Goal: Navigation & Orientation: Find specific page/section

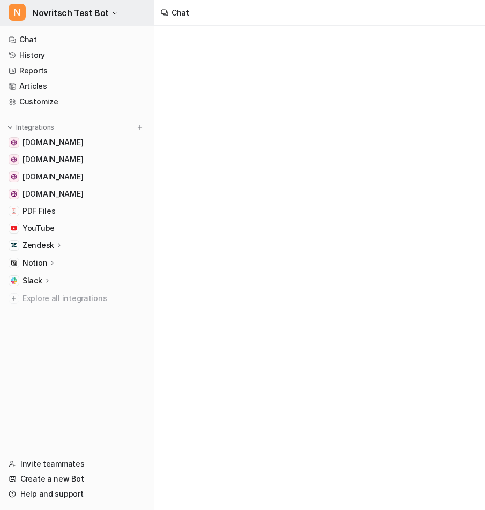
click at [79, 11] on span "Novritsch Test Bot" at bounding box center [70, 12] width 77 height 15
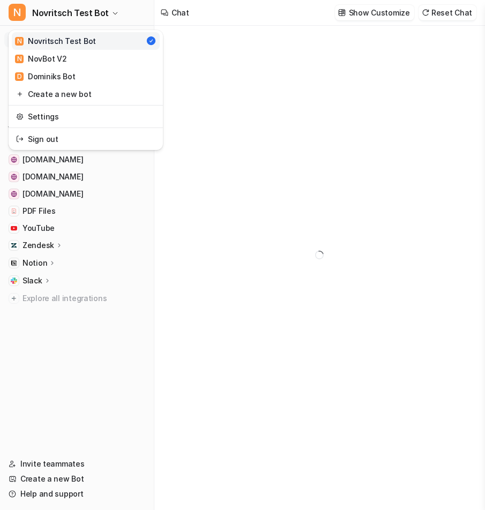
type textarea "**********"
click at [76, 115] on link "Settings" at bounding box center [86, 117] width 148 height 18
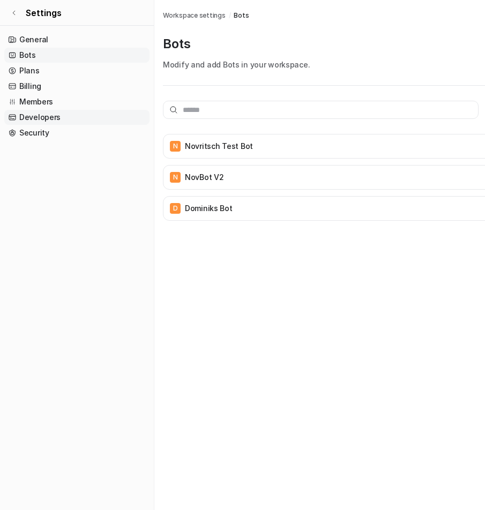
click at [76, 115] on link "Developers" at bounding box center [76, 117] width 145 height 15
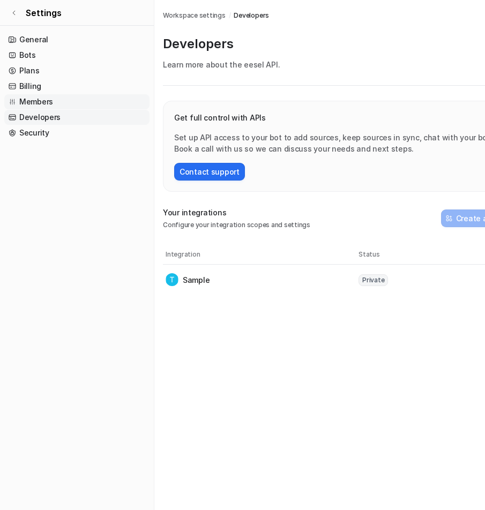
click at [72, 101] on link "Members" at bounding box center [76, 101] width 145 height 15
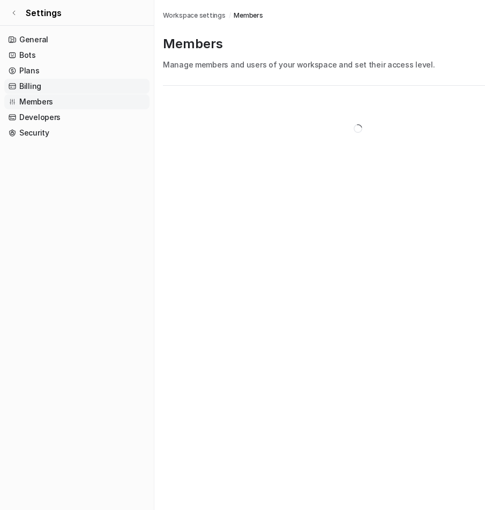
click at [72, 88] on link "Billing" at bounding box center [76, 86] width 145 height 15
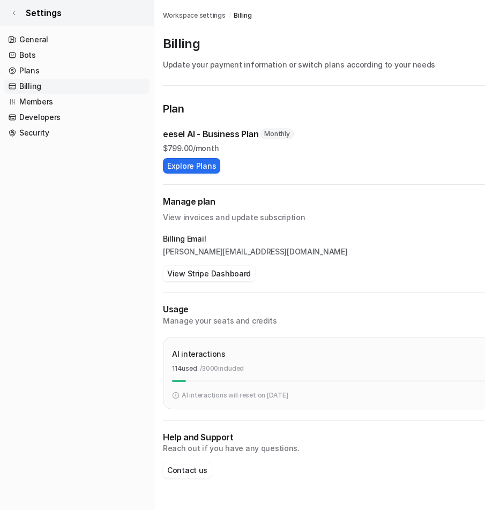
click at [18, 13] on link "Settings" at bounding box center [77, 13] width 154 height 26
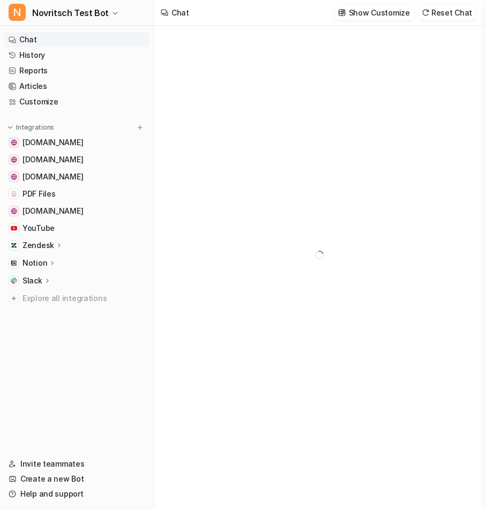
type textarea "**********"
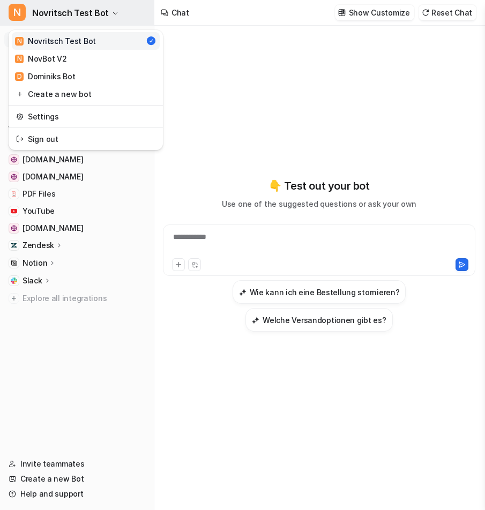
click at [29, 14] on button "N Novritsch Test Bot" at bounding box center [77, 13] width 154 height 26
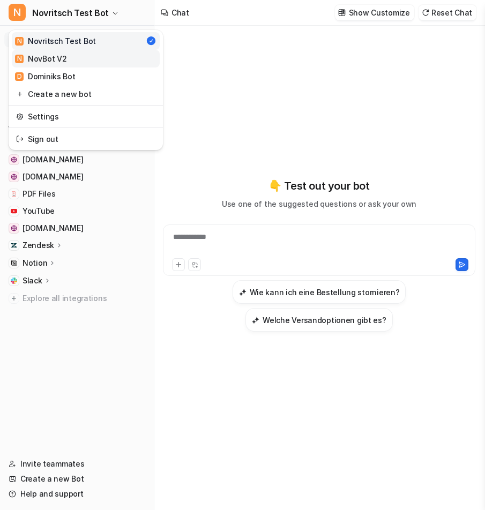
click at [41, 55] on div "N NovBot V2" at bounding box center [40, 58] width 51 height 11
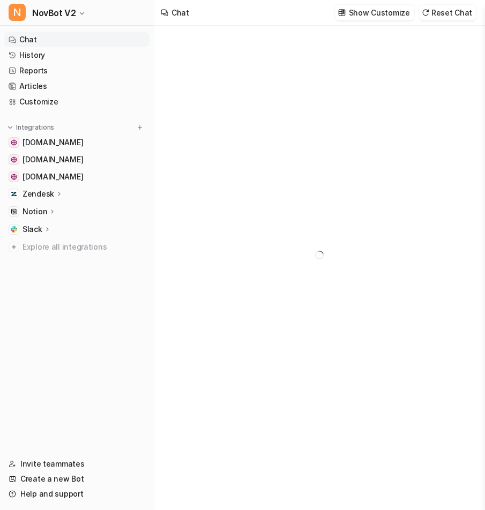
type textarea "**********"
click at [41, 206] on p "Notion" at bounding box center [34, 211] width 25 height 11
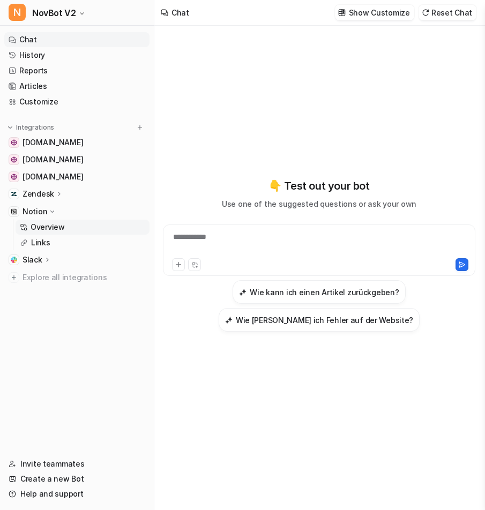
click at [43, 222] on p "Overview" at bounding box center [48, 227] width 34 height 11
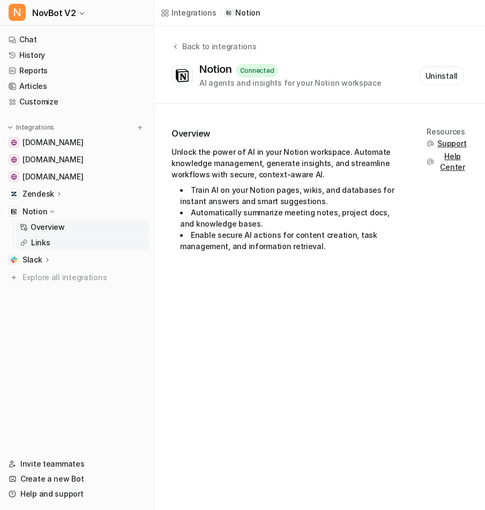
click at [45, 240] on p "Links" at bounding box center [40, 242] width 19 height 11
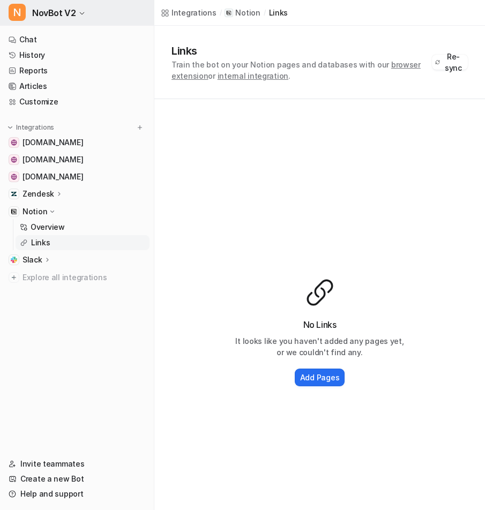
click at [66, 11] on span "NovBot V2" at bounding box center [53, 12] width 43 height 15
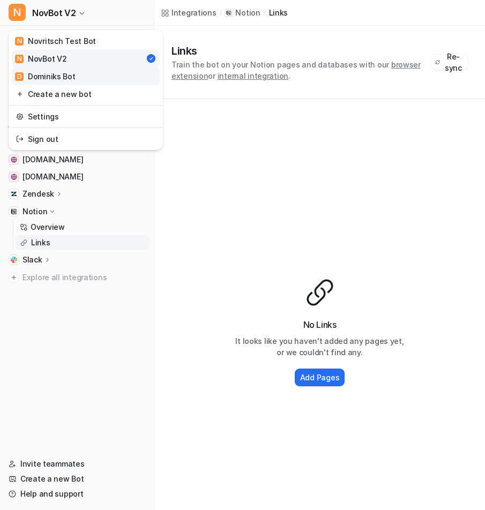
click at [77, 72] on link "D Dominiks Bot" at bounding box center [86, 76] width 148 height 18
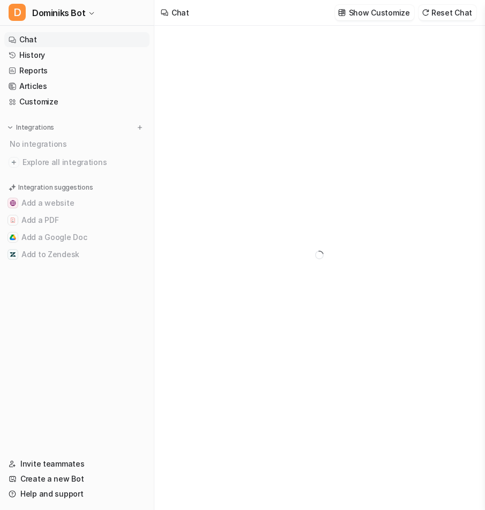
type textarea "**********"
click at [84, 5] on button "D Dominiks Bot" at bounding box center [77, 13] width 154 height 26
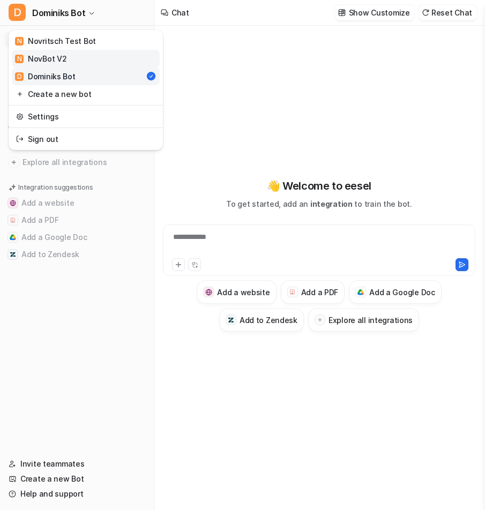
click at [76, 55] on link "N NovBot V2" at bounding box center [86, 59] width 148 height 18
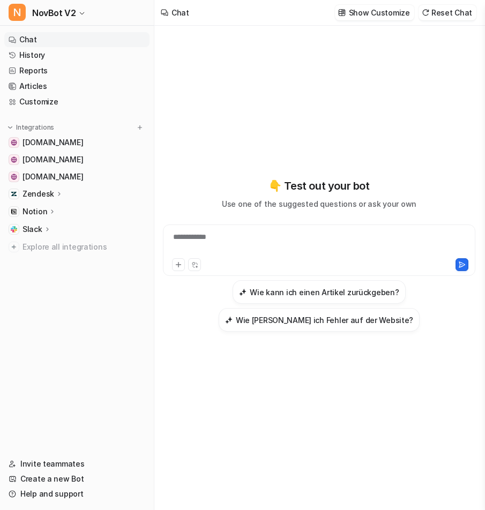
click at [43, 214] on p "Notion" at bounding box center [34, 211] width 25 height 11
click at [43, 241] on p "Links" at bounding box center [40, 242] width 19 height 11
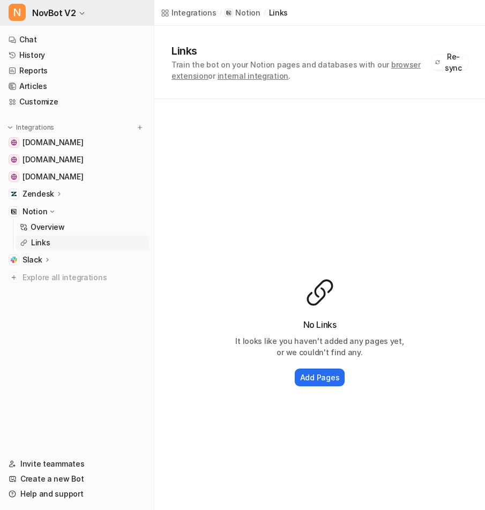
click at [79, 13] on icon "button" at bounding box center [82, 13] width 6 height 6
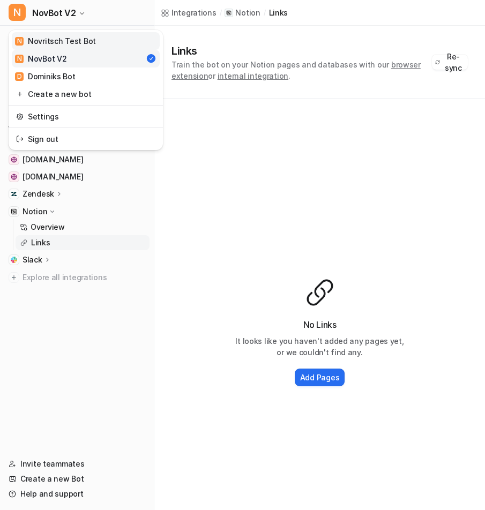
click at [89, 40] on div "N Novritsch Test Bot" at bounding box center [55, 40] width 81 height 11
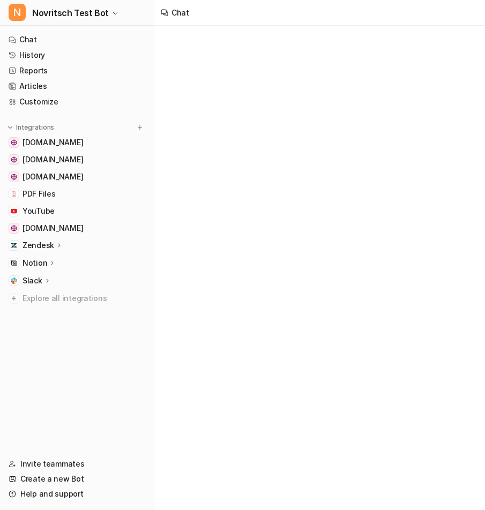
click at [56, 245] on icon at bounding box center [59, 245] width 7 height 8
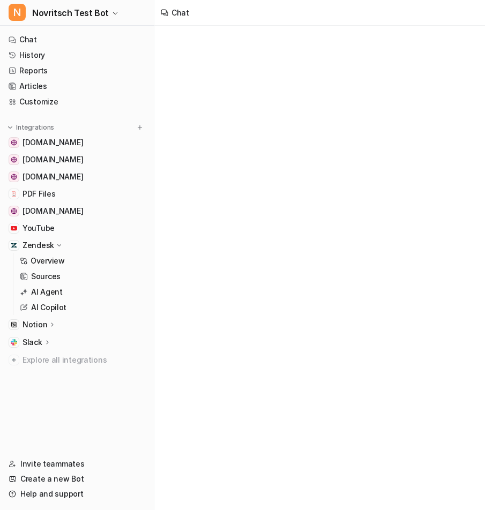
click at [42, 321] on p "Notion" at bounding box center [34, 324] width 25 height 11
click at [44, 355] on p "Links" at bounding box center [40, 355] width 19 height 11
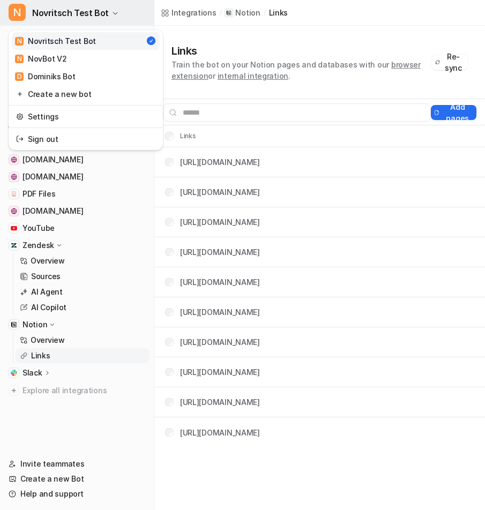
click at [83, 14] on span "Novritsch Test Bot" at bounding box center [70, 12] width 77 height 15
click at [348, 24] on div "N Novritsch Test Bot N Novritsch Test Bot N NovBot V2 D Dominiks Bot Create a n…" at bounding box center [242, 255] width 485 height 510
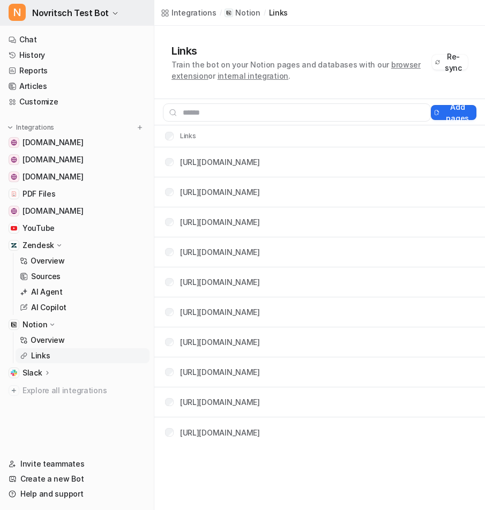
click at [108, 9] on button "N Novritsch Test Bot" at bounding box center [77, 13] width 154 height 26
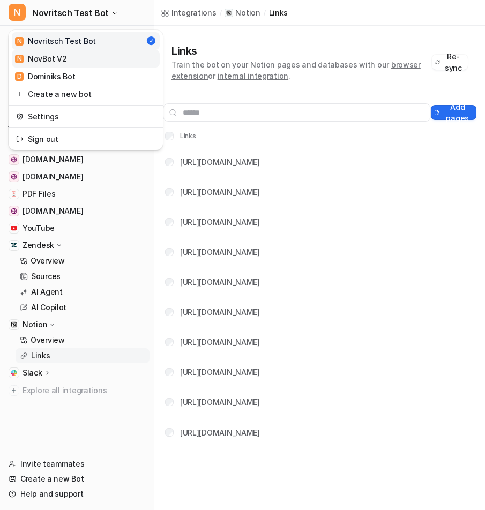
click at [84, 62] on link "N NovBot V2" at bounding box center [86, 59] width 148 height 18
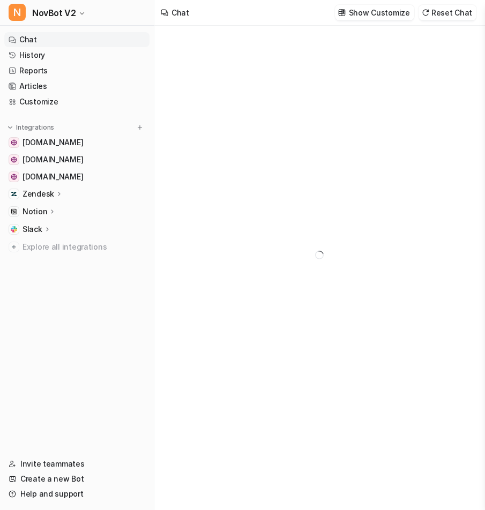
click at [49, 210] on icon at bounding box center [52, 211] width 7 height 8
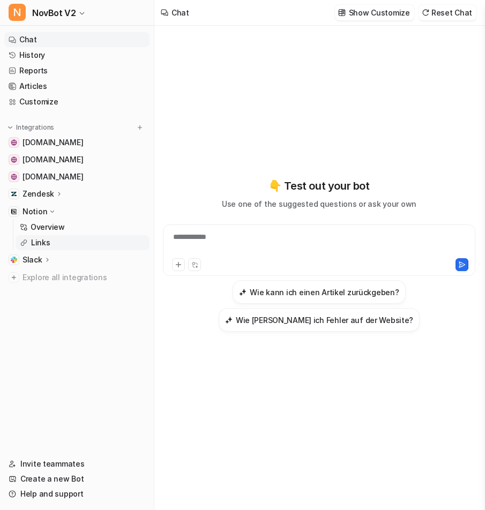
click at [41, 241] on p "Links" at bounding box center [40, 242] width 19 height 11
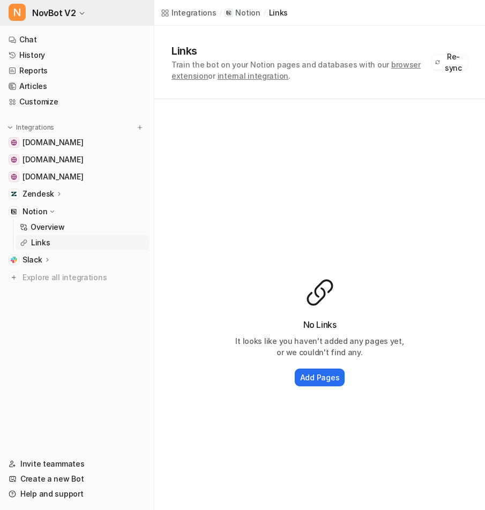
click at [84, 7] on button "N NovBot V2" at bounding box center [77, 13] width 154 height 26
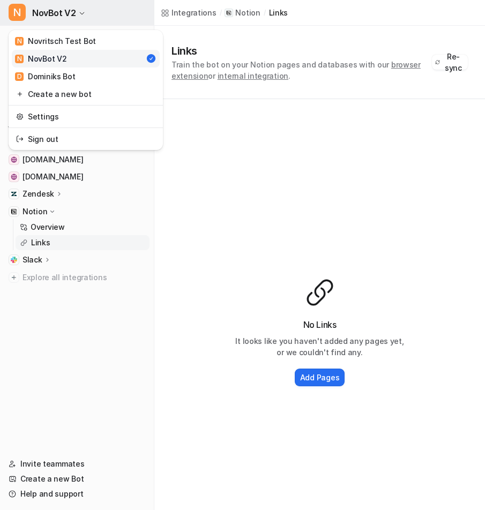
click at [82, 13] on icon "button" at bounding box center [82, 13] width 6 height 6
click at [278, 168] on div "N NovBot V2 N Novritsch Test Bot N NovBot V2 D Dominiks Bot Create a new bot Se…" at bounding box center [242, 255] width 485 height 510
click at [75, 17] on button "N NovBot V2" at bounding box center [77, 13] width 154 height 26
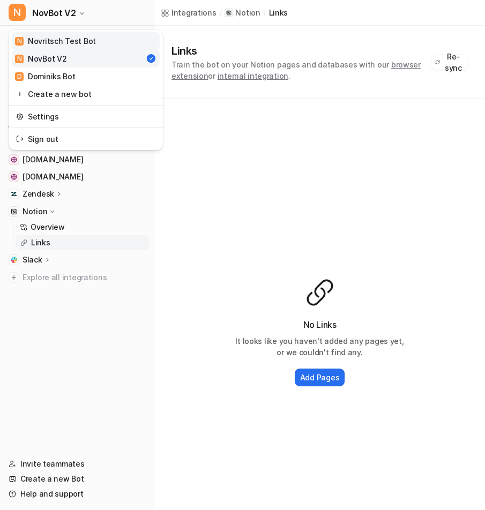
click at [105, 42] on link "N Novritsch Test Bot" at bounding box center [86, 41] width 148 height 18
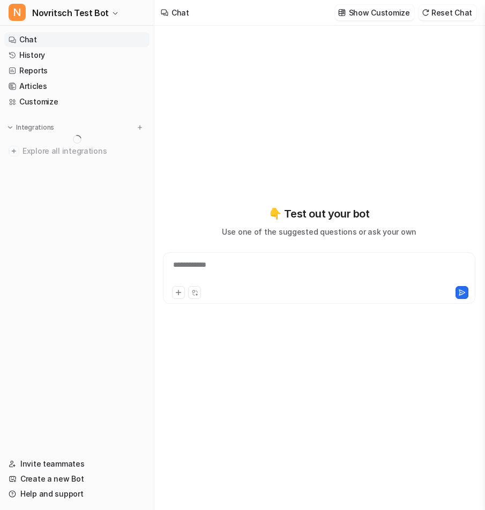
type textarea "**********"
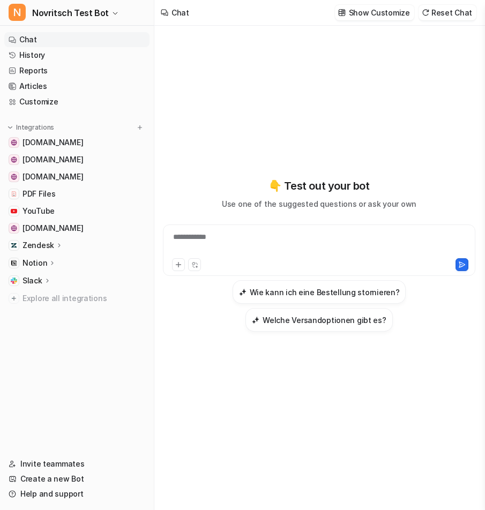
click at [41, 261] on p "Notion" at bounding box center [34, 263] width 25 height 11
click at [47, 297] on p "Links" at bounding box center [40, 294] width 19 height 11
